Goal: Task Accomplishment & Management: Manage account settings

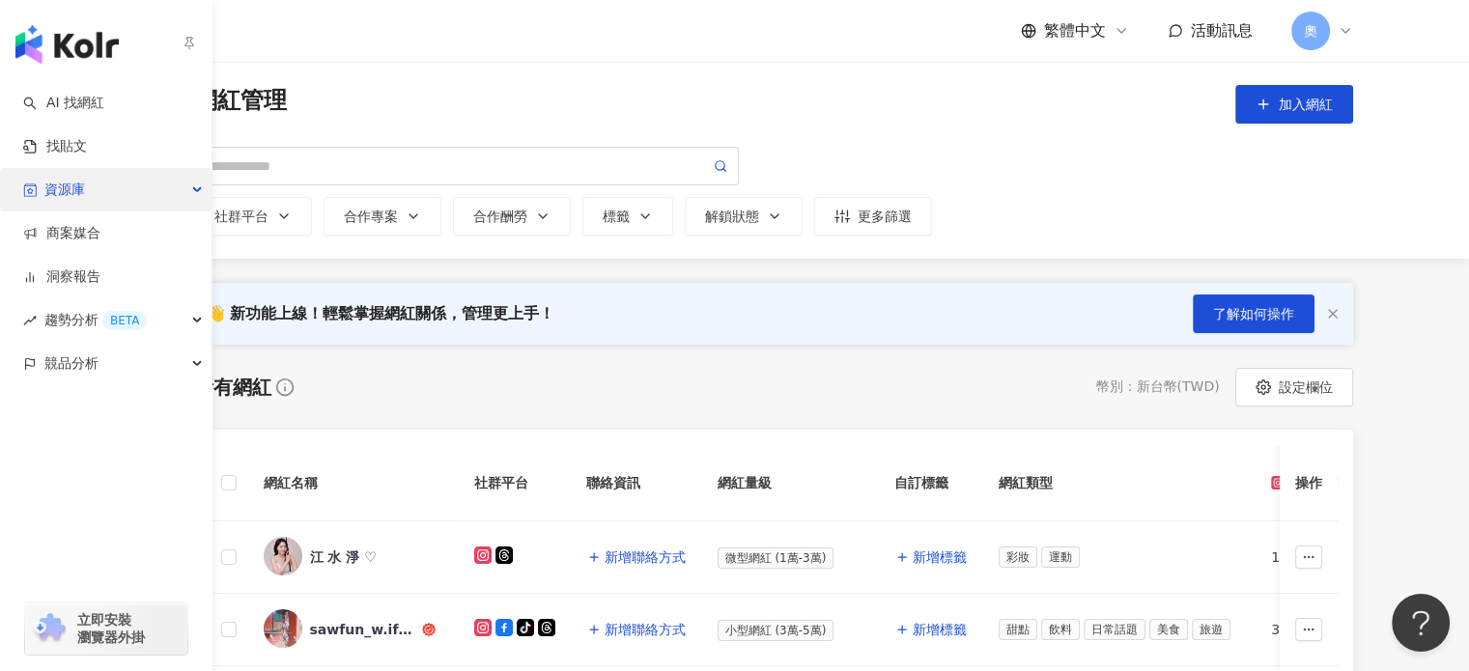
click at [77, 189] on span "資源庫" at bounding box center [64, 189] width 41 height 43
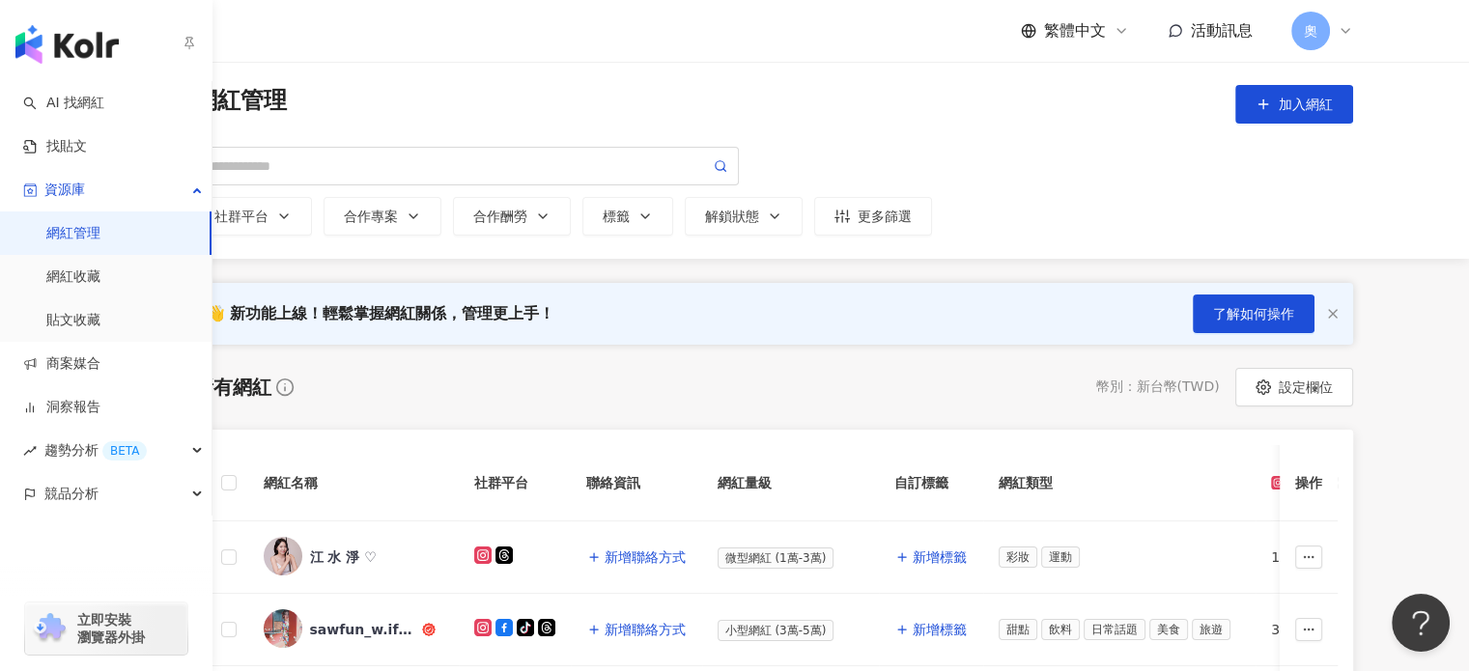
click at [98, 237] on link "網紅管理" at bounding box center [73, 233] width 54 height 19
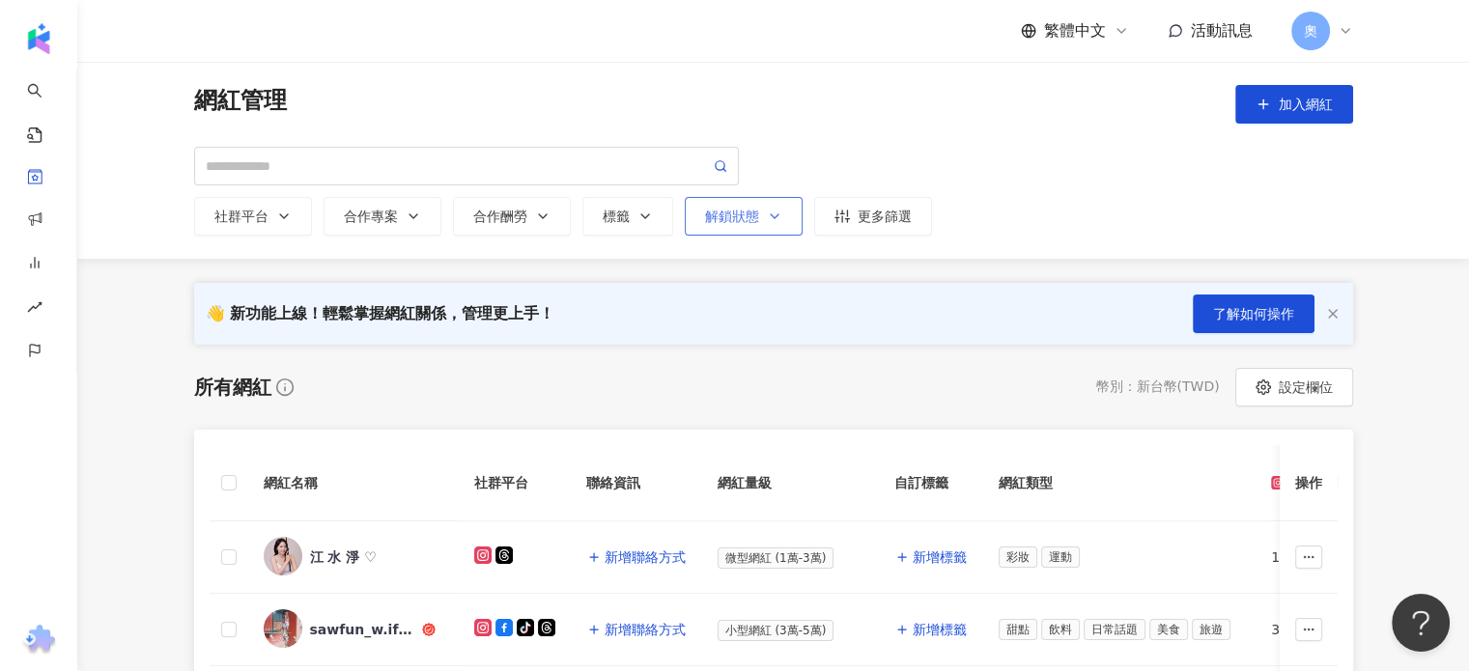
click at [737, 217] on div "解鎖狀態" at bounding box center [743, 216] width 77 height 15
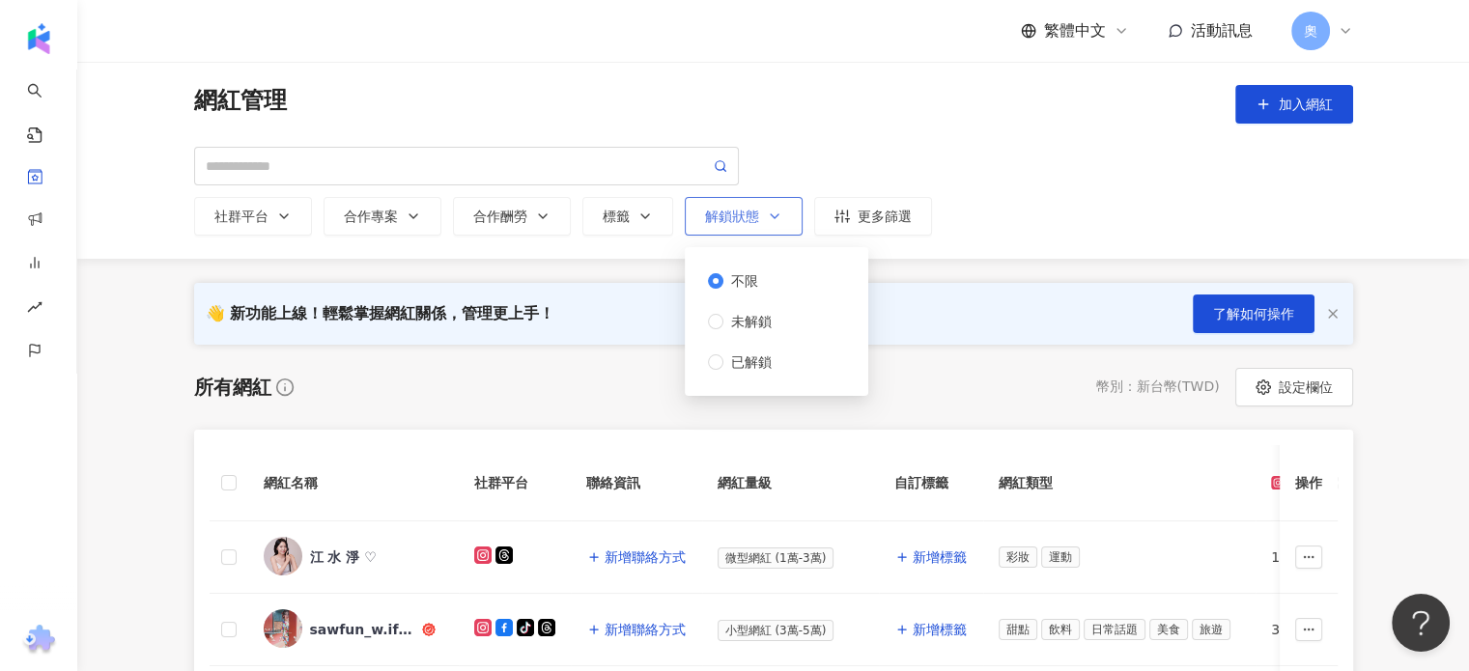
click at [739, 344] on div "不限 未解鎖 已解鎖" at bounding box center [776, 321] width 137 height 102
click at [736, 362] on span "已解鎖" at bounding box center [751, 362] width 56 height 21
click at [1239, 233] on div "社群平台 合作專案 合作酬勞 標籤 解鎖狀態 不限 未解鎖 已解鎖 更多篩選" at bounding box center [773, 216] width 1159 height 39
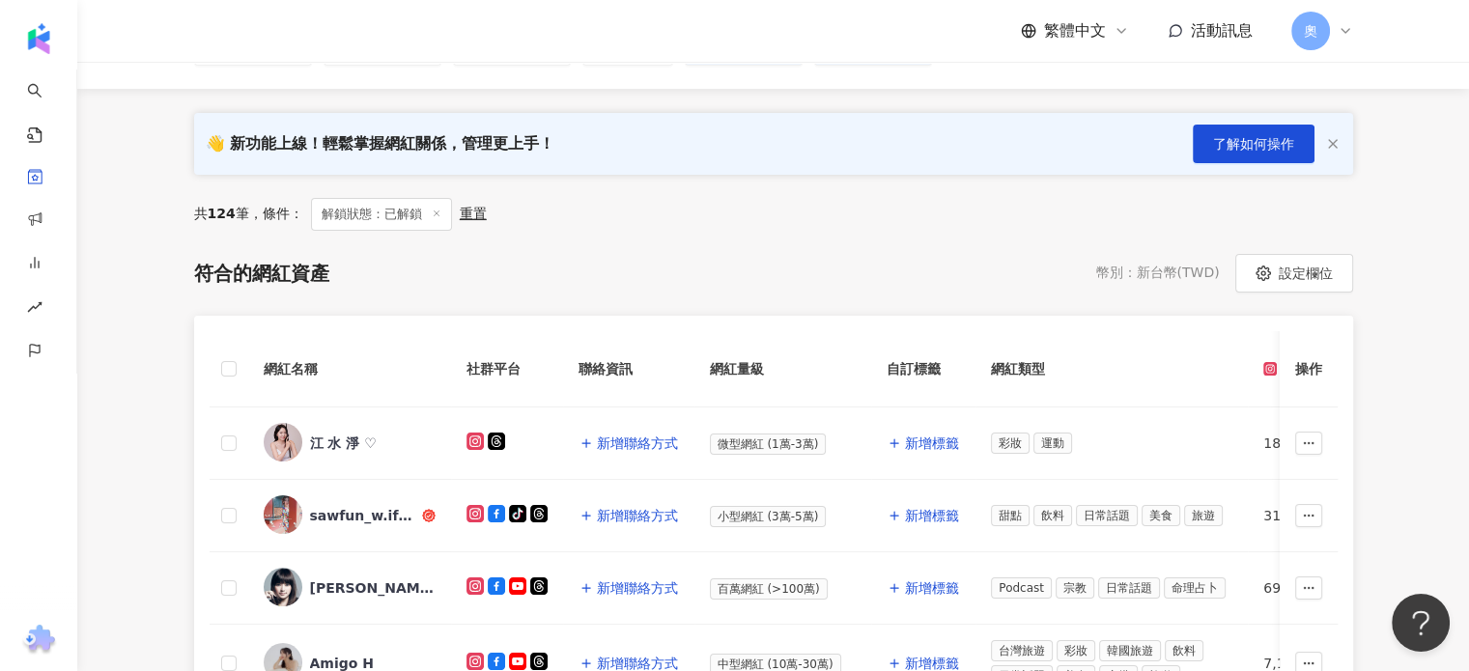
scroll to position [193, 0]
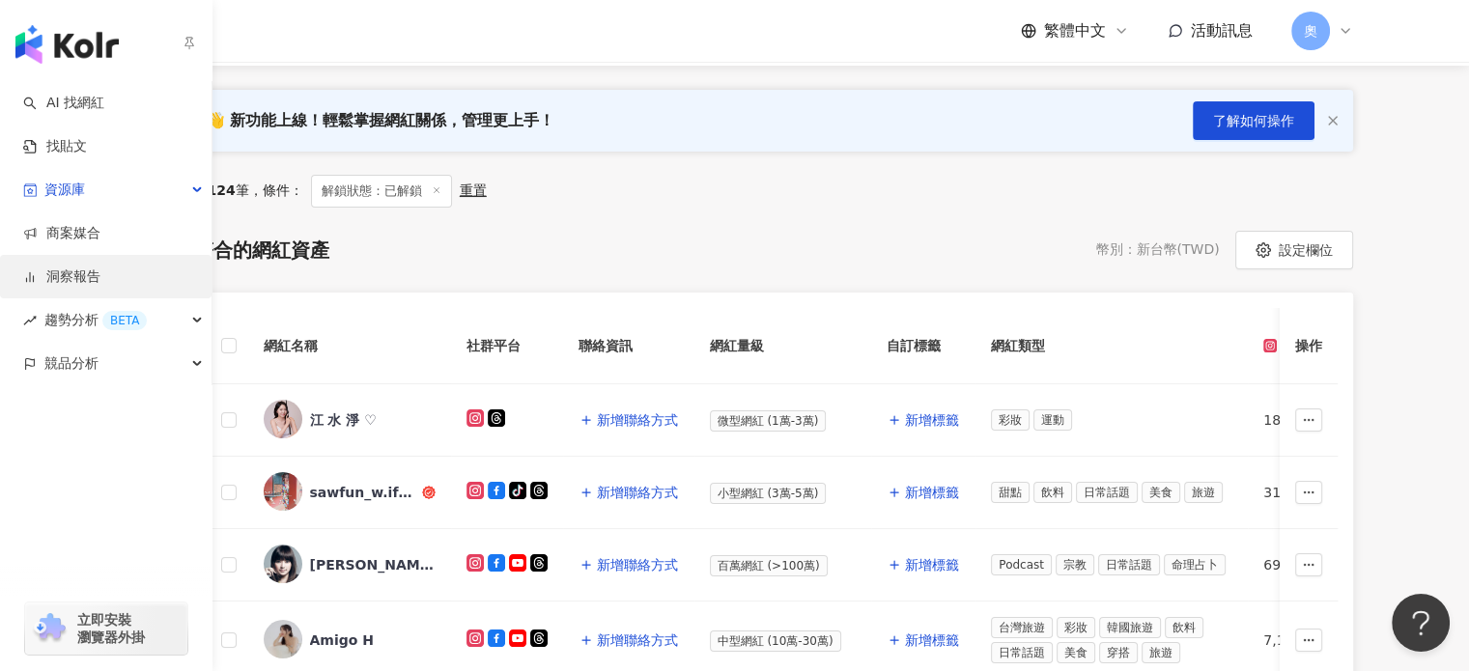
click at [100, 274] on link "洞察報告" at bounding box center [61, 277] width 77 height 19
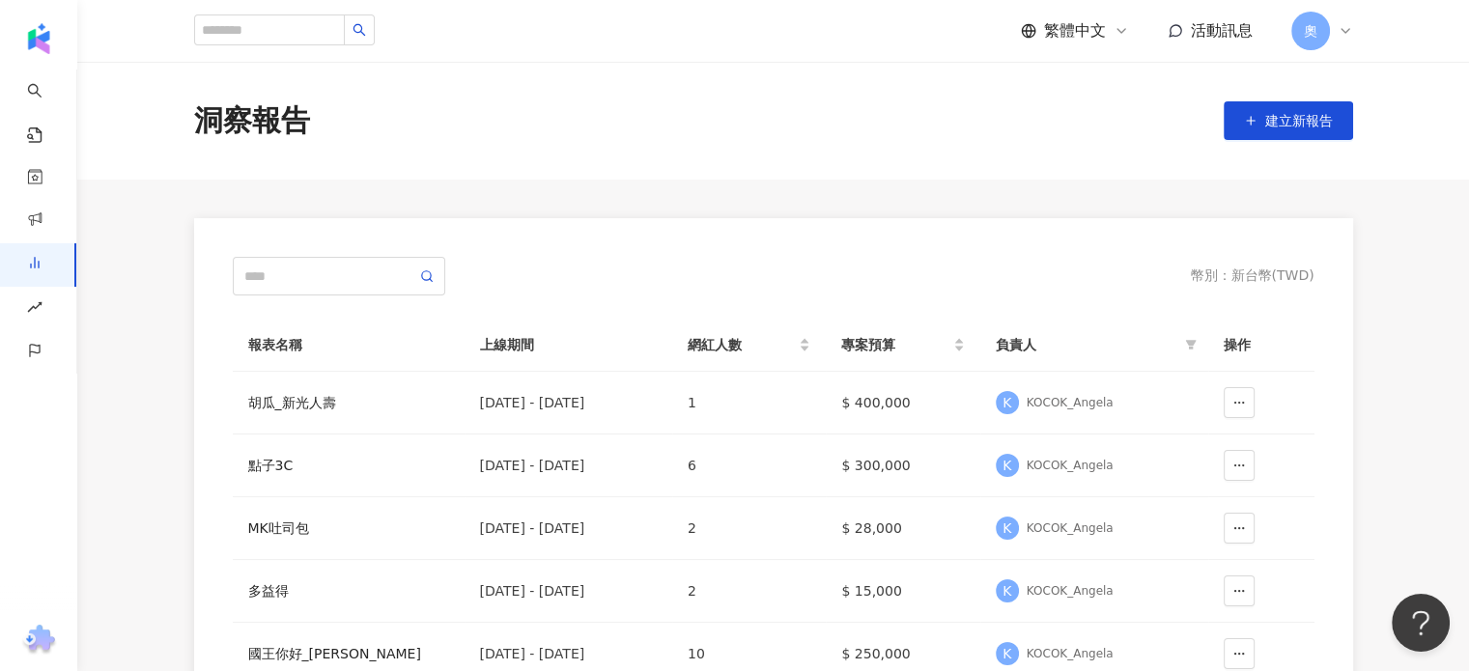
click at [1343, 22] on div "奧" at bounding box center [1322, 31] width 62 height 39
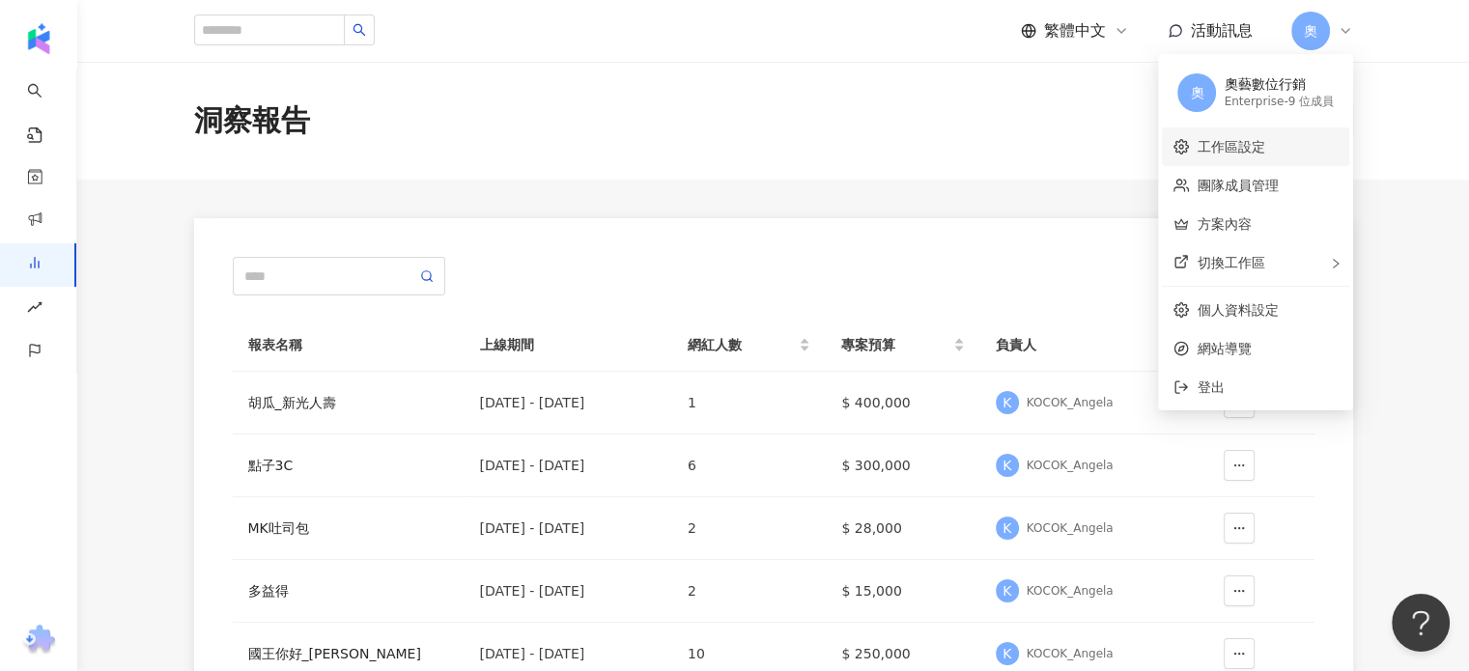
click at [1256, 145] on link "工作區設定" at bounding box center [1231, 146] width 68 height 15
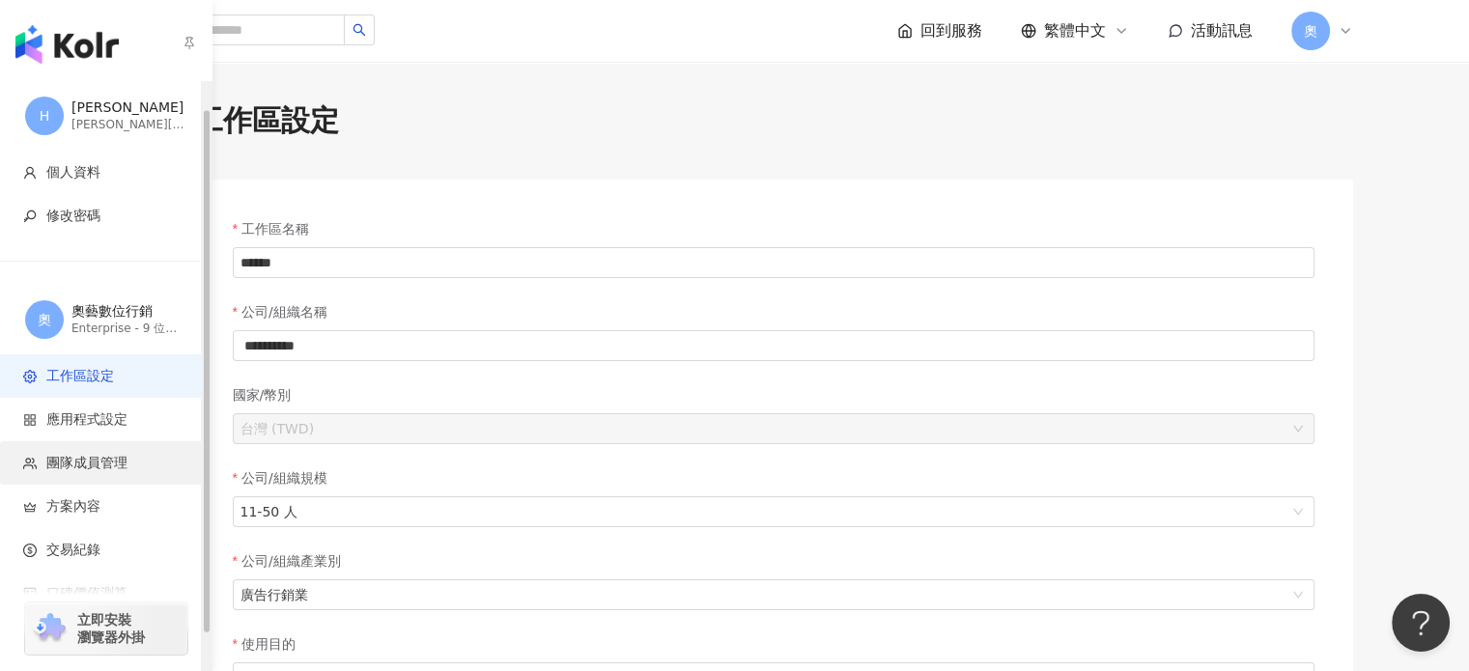
scroll to position [71, 0]
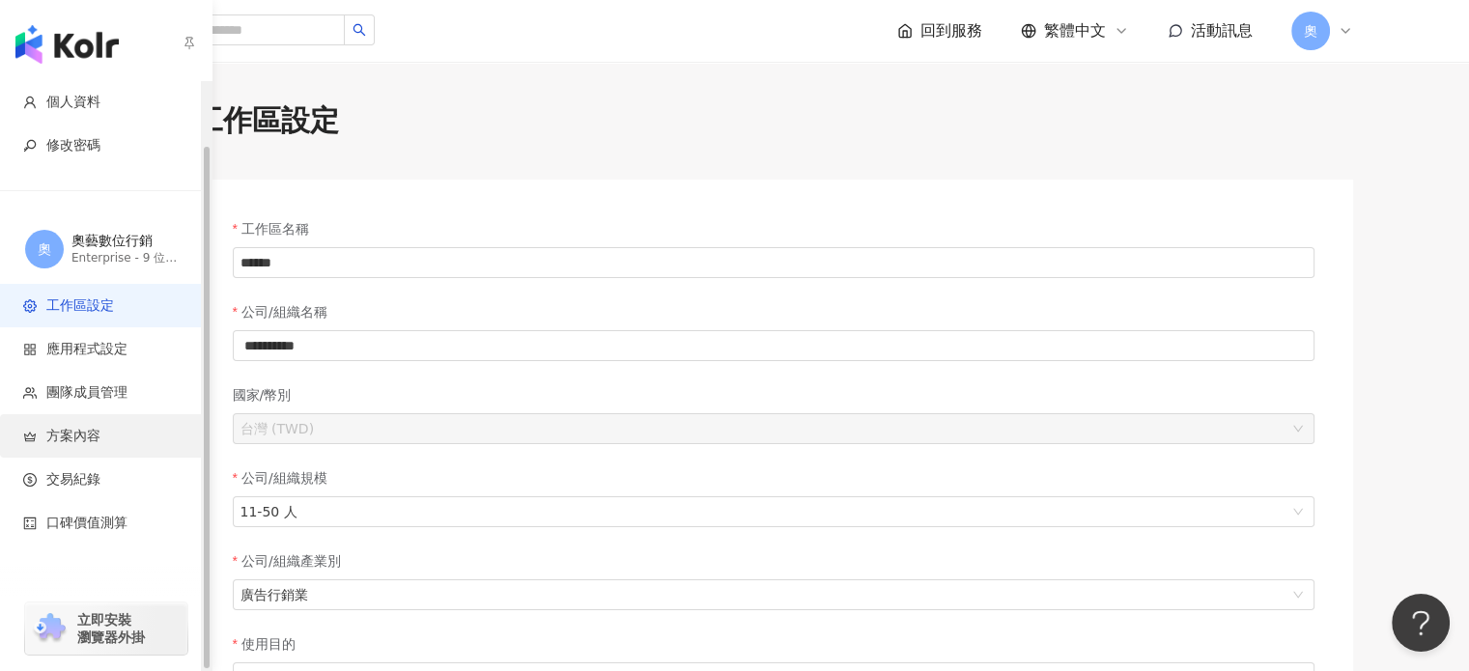
click at [98, 439] on span "方案內容" at bounding box center [73, 436] width 54 height 19
